Goal: Task Accomplishment & Management: Manage account settings

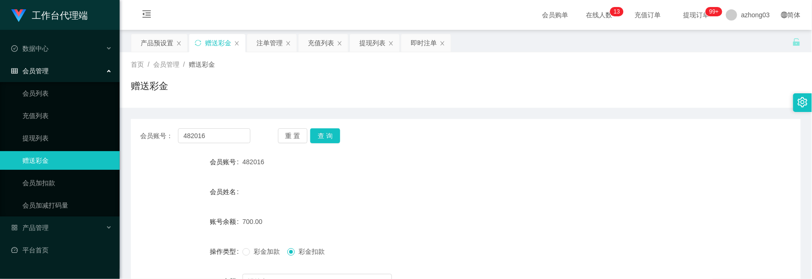
scroll to position [105, 0]
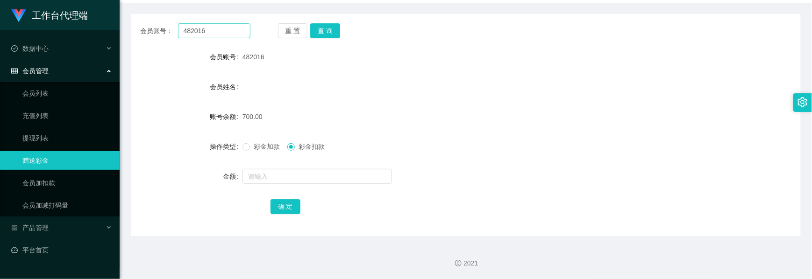
drag, startPoint x: 212, startPoint y: 40, endPoint x: 216, endPoint y: 33, distance: 7.9
click at [212, 39] on div "会员账号： 482016 重 置 查 询 会员账号 482016 会员姓名 账号余额 700.00 操作类型 彩金加款 彩金扣款 金额 确 定" at bounding box center [466, 125] width 670 height 222
drag, startPoint x: 205, startPoint y: 31, endPoint x: 155, endPoint y: 31, distance: 49.5
click at [155, 31] on div "会员账号： 482016" at bounding box center [195, 30] width 110 height 15
paste input "choishen"
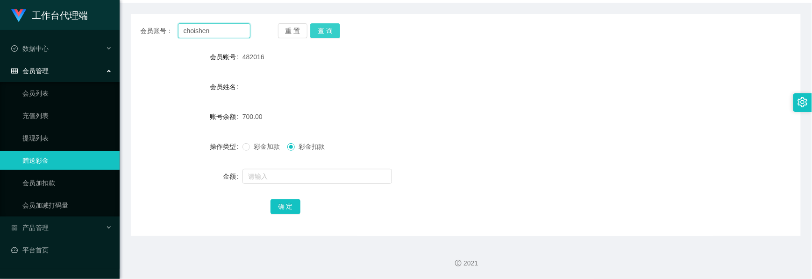
type input "choishen"
click at [326, 36] on button "查 询" at bounding box center [325, 30] width 30 height 15
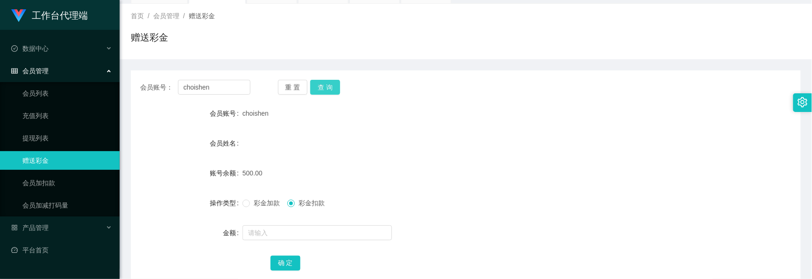
scroll to position [0, 0]
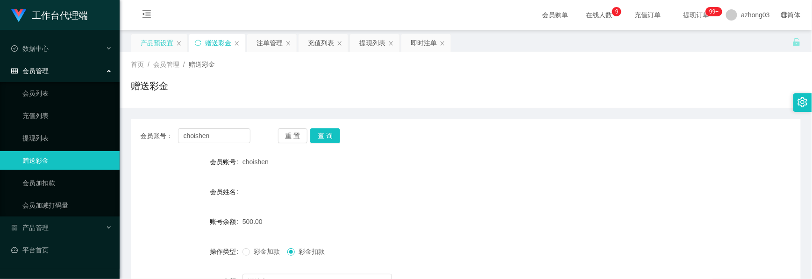
click at [172, 40] on div "产品预设置" at bounding box center [157, 43] width 33 height 18
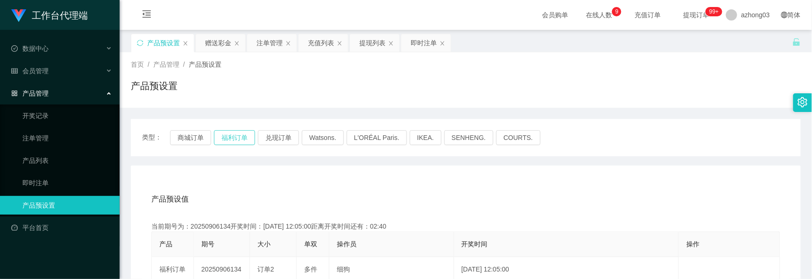
click at [227, 137] on button "福利订单" at bounding box center [234, 137] width 41 height 15
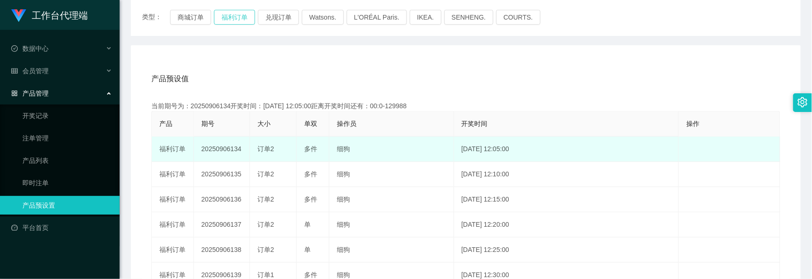
scroll to position [124, 0]
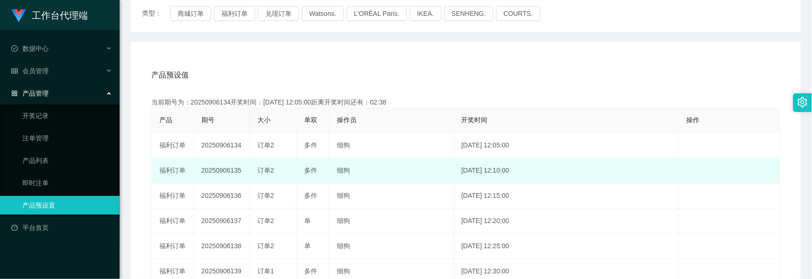
click at [214, 167] on td "20250906135" at bounding box center [222, 170] width 56 height 25
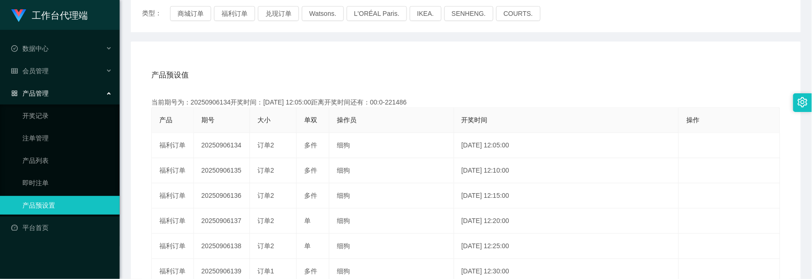
copy td "20250906135"
click at [56, 71] on div "会员管理" at bounding box center [60, 71] width 120 height 19
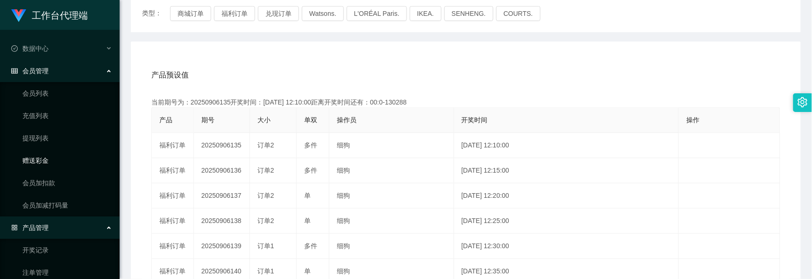
click at [46, 164] on link "赠送彩金" at bounding box center [67, 160] width 90 height 19
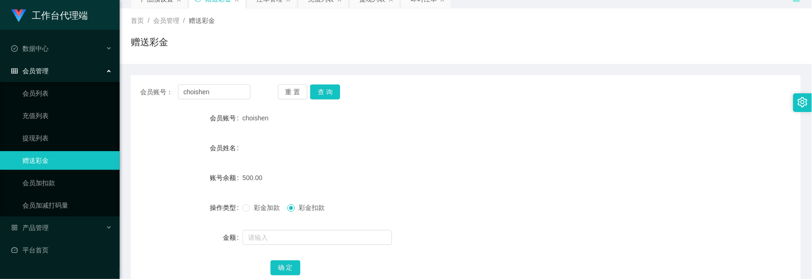
scroll to position [105, 0]
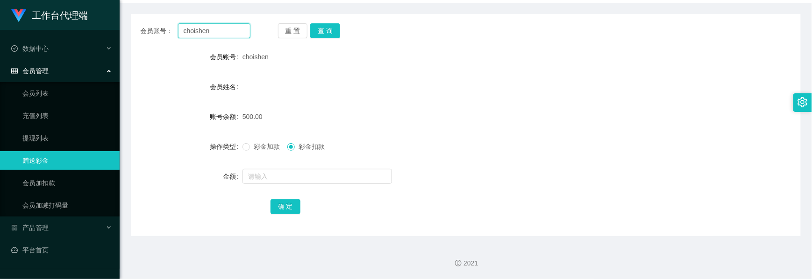
drag, startPoint x: 219, startPoint y: 35, endPoint x: 157, endPoint y: 21, distance: 62.6
click at [157, 21] on div "会员账号： [PERSON_NAME] 重 置 查 询 会员账号 choishen 会员姓名 账号余额 500.00 操作类型 彩金加款 彩金扣款 金额 确 定" at bounding box center [466, 125] width 670 height 222
click at [321, 27] on button "查 询" at bounding box center [325, 30] width 30 height 15
click at [316, 34] on button "查 询" at bounding box center [325, 30] width 30 height 15
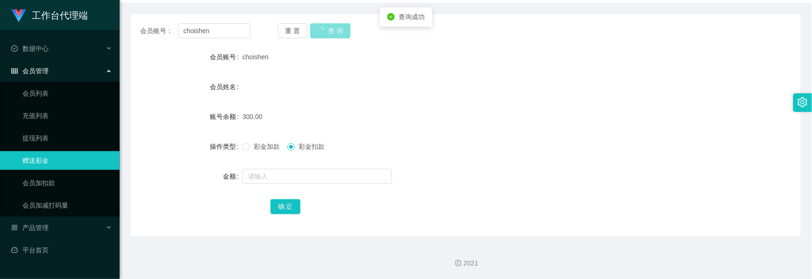
click at [316, 34] on button "查 询" at bounding box center [330, 30] width 40 height 15
click at [316, 34] on button "查 询" at bounding box center [325, 30] width 30 height 15
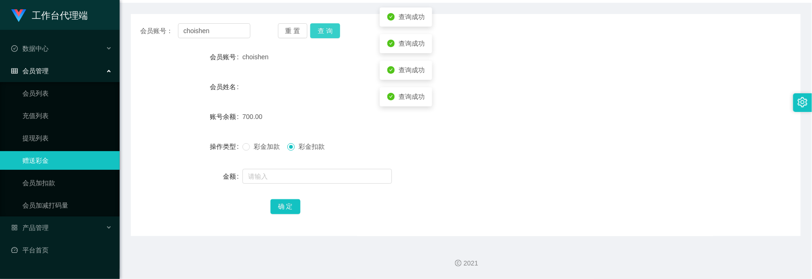
click at [316, 34] on button "查 询" at bounding box center [325, 30] width 30 height 15
